Goal: Find specific page/section: Find specific page/section

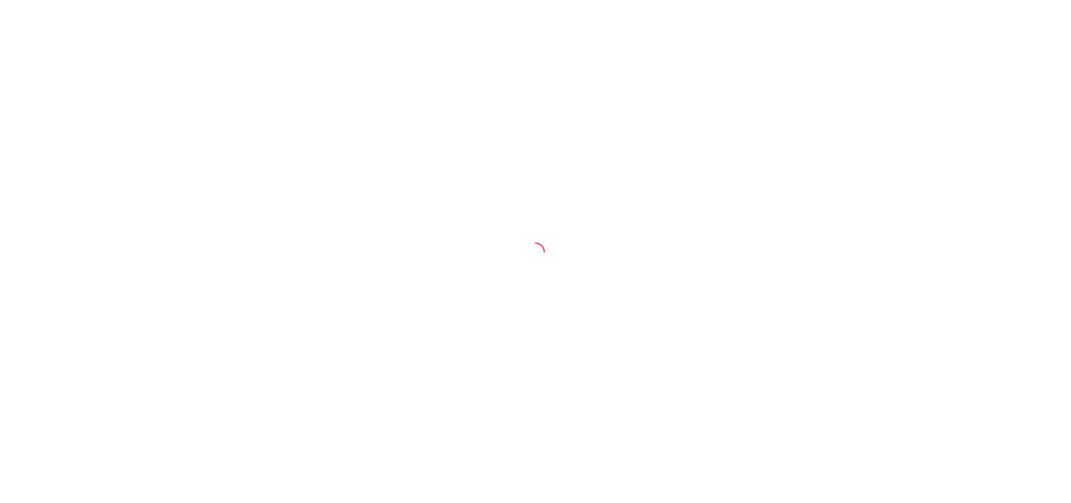
select select "30"
select select "HIGHEST_TOTAL_SPENT_WITH_ORDERS"
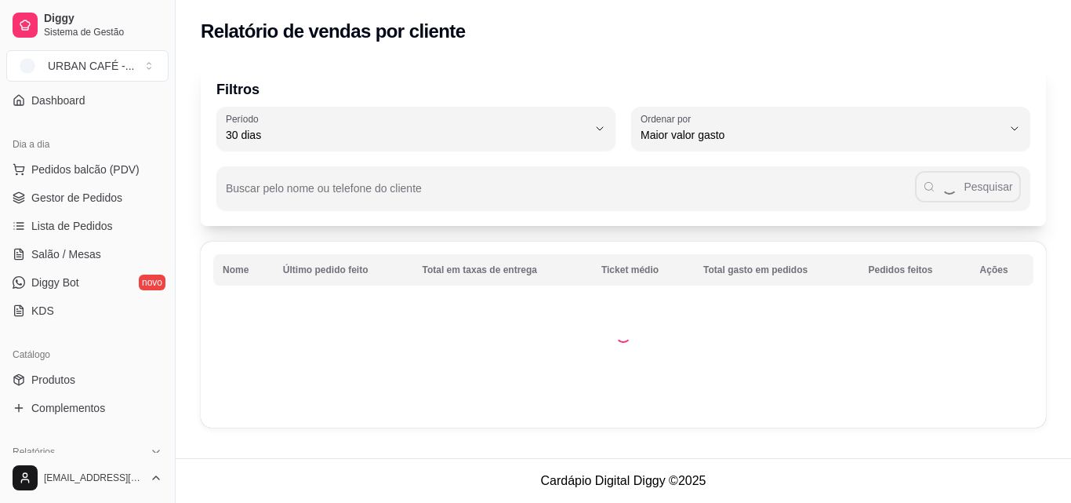
scroll to position [194, 0]
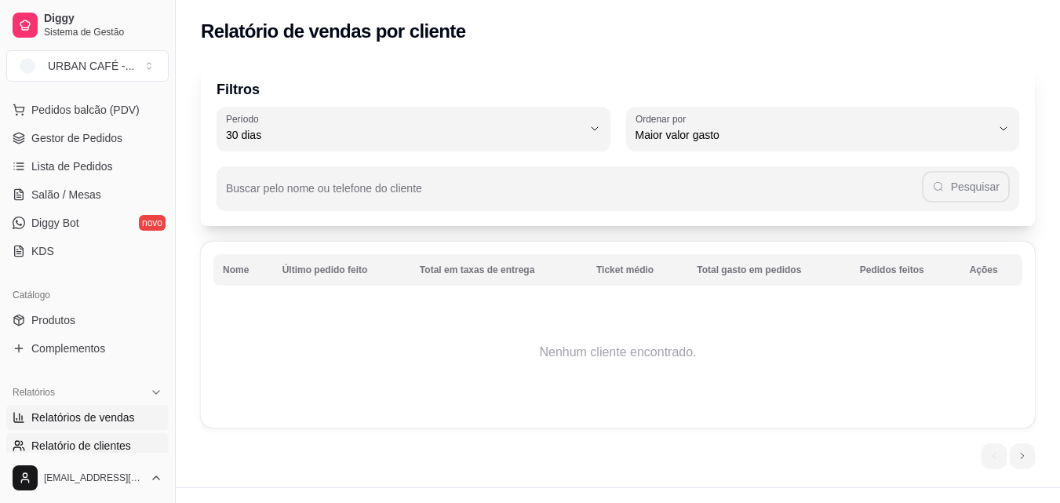
click at [97, 420] on span "Relatórios de vendas" at bounding box center [83, 417] width 104 height 16
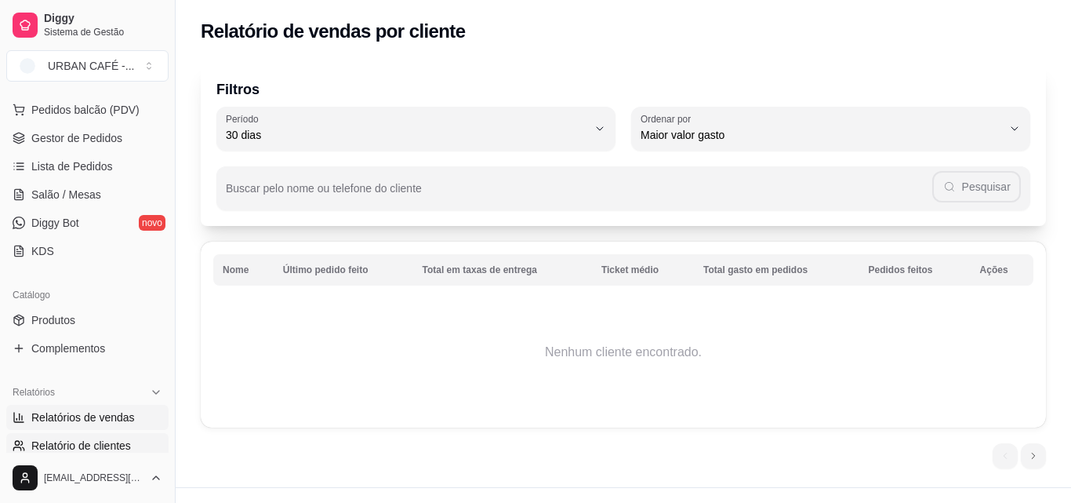
select select "ALL"
select select "0"
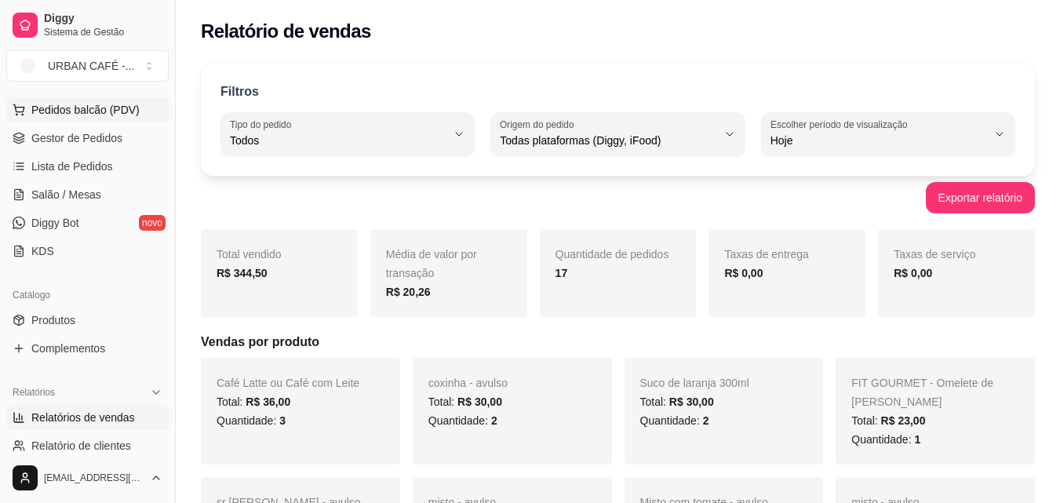
click at [71, 108] on span "Pedidos balcão (PDV)" at bounding box center [85, 110] width 108 height 16
